Goal: Find specific page/section: Find specific page/section

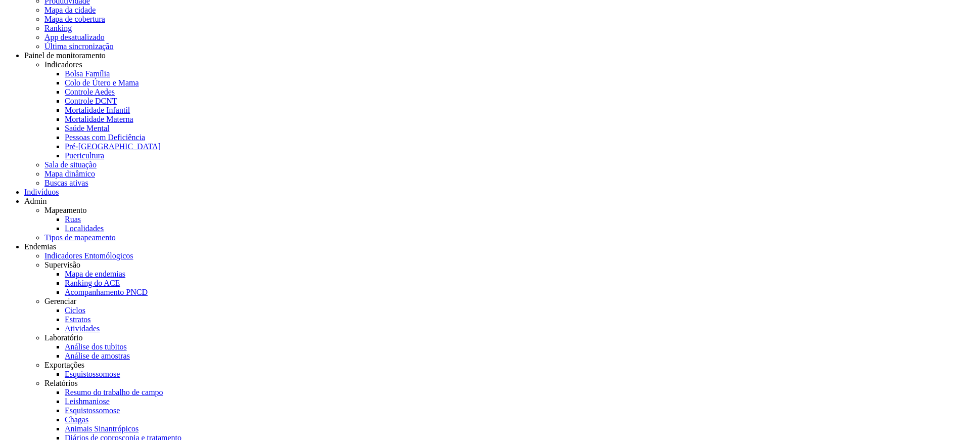
scroll to position [84, 0]
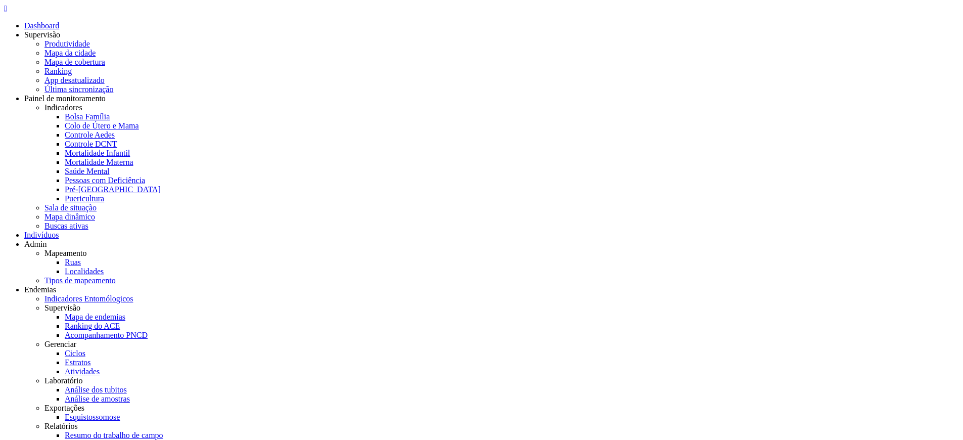
scroll to position [30, 0]
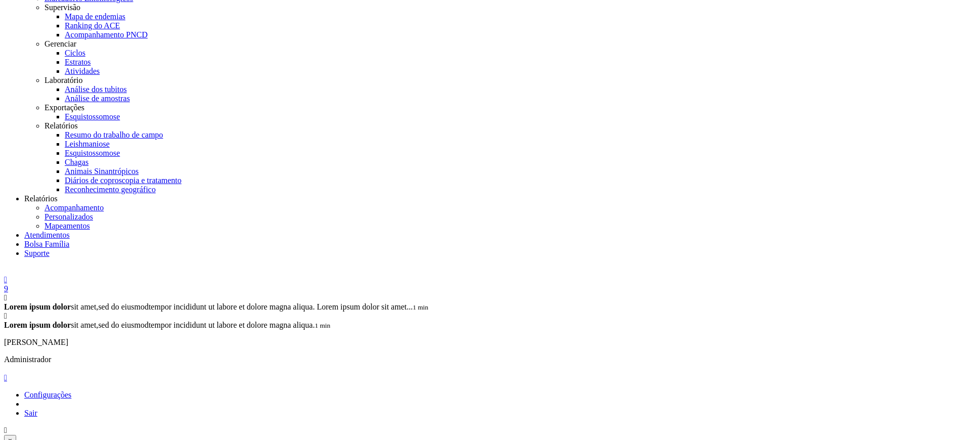
scroll to position [327, 0]
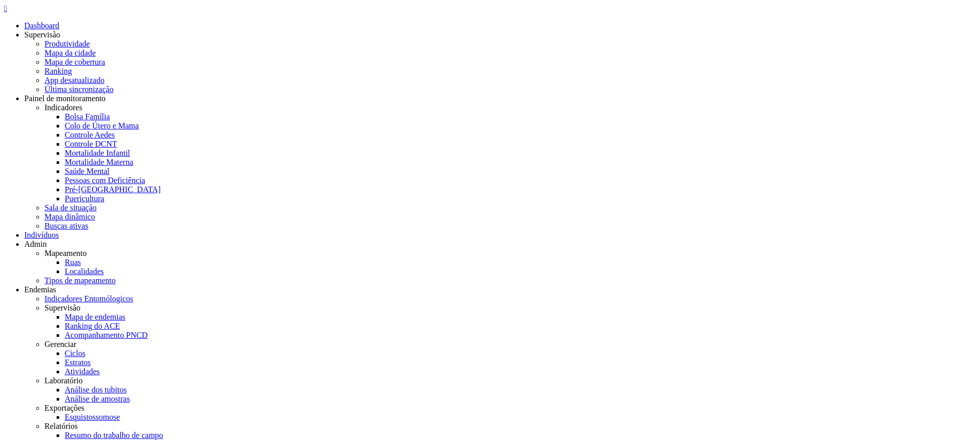
scroll to position [30, 0]
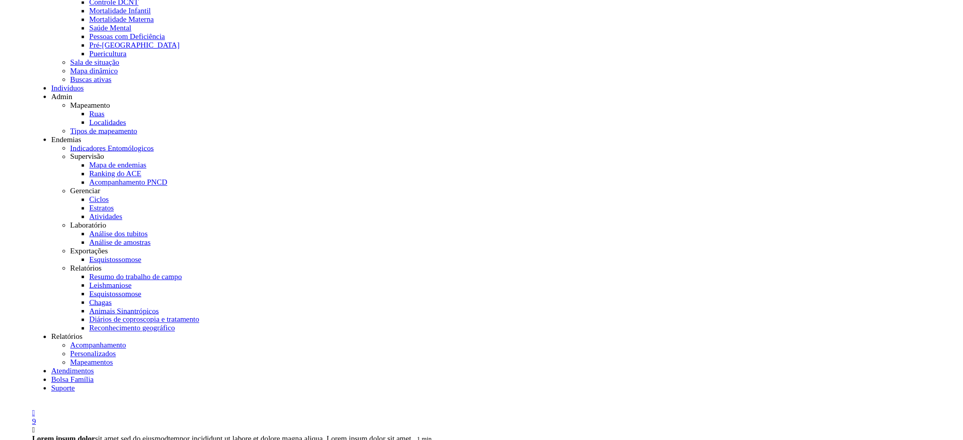
scroll to position [169, 0]
